Goal: Task Accomplishment & Management: Manage account settings

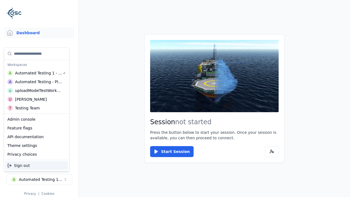
click at [38, 91] on div "uploadModelTestWorkspace" at bounding box center [38, 90] width 47 height 5
click at [175, 99] on html "Support Dashboard Assets 3D Models Scenes Datasets Recordings Support Documenta…" at bounding box center [175, 98] width 350 height 197
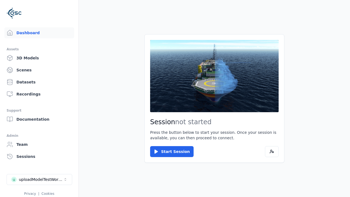
click at [39, 58] on link "3D Models" at bounding box center [39, 58] width 70 height 11
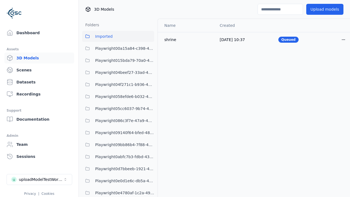
click at [344, 39] on html "Support Dashboard Assets 3D Models Scenes Datasets Recordings Support Documenta…" at bounding box center [175, 98] width 350 height 197
click at [332, 61] on div "Delete" at bounding box center [331, 60] width 32 height 9
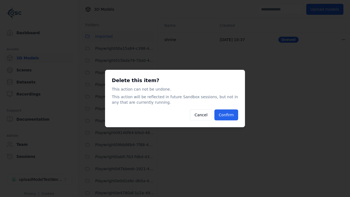
click at [226, 115] on button "Confirm" at bounding box center [227, 114] width 24 height 11
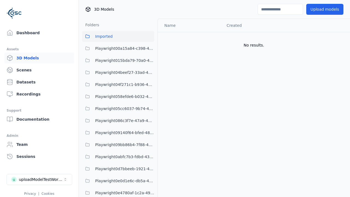
click at [325, 9] on button "Upload models" at bounding box center [324, 9] width 37 height 11
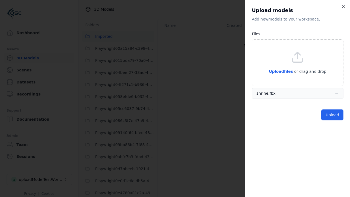
click at [332, 115] on button "Upload" at bounding box center [333, 114] width 22 height 11
